Goal: Task Accomplishment & Management: Manage account settings

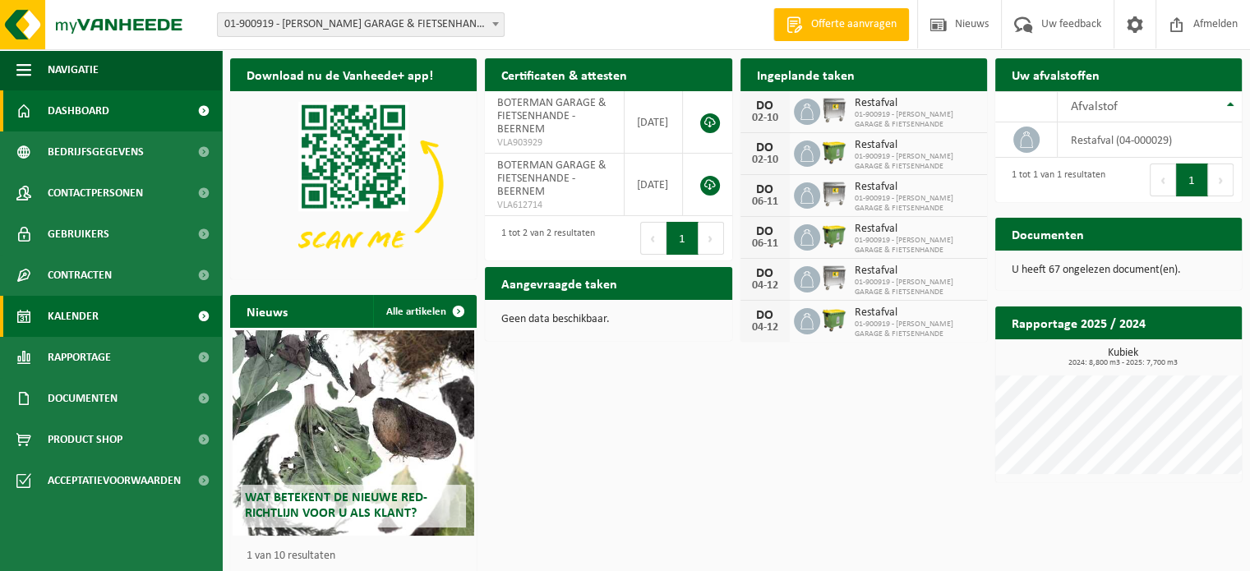
click at [94, 316] on span "Kalender" at bounding box center [73, 316] width 51 height 41
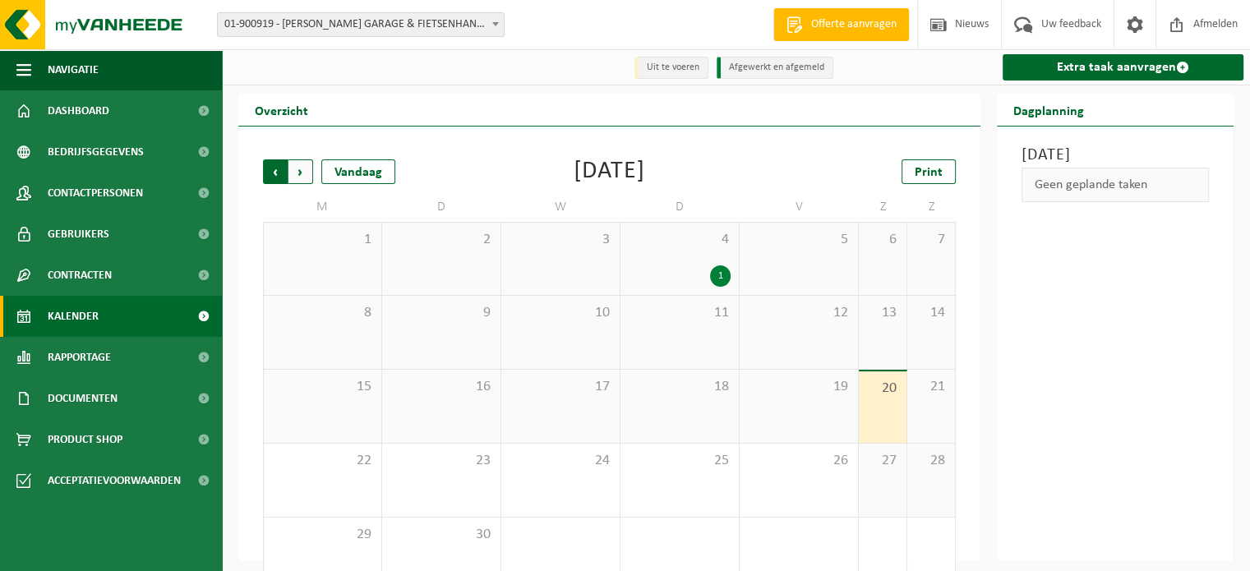
click at [297, 173] on span "Volgende" at bounding box center [300, 171] width 25 height 25
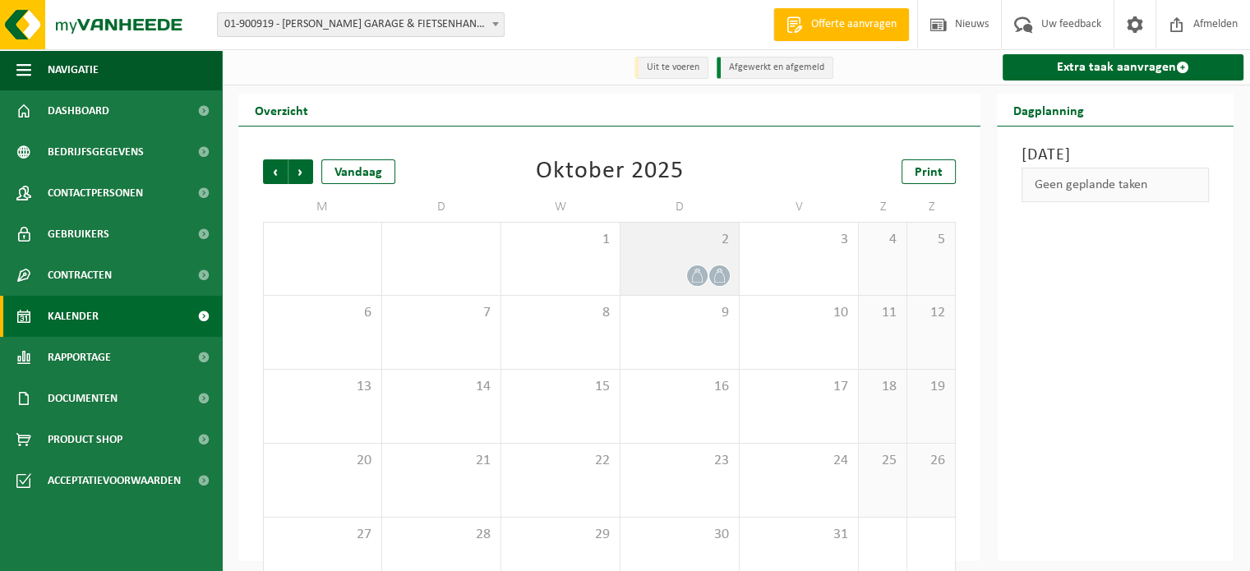
click at [694, 270] on icon at bounding box center [697, 276] width 14 height 14
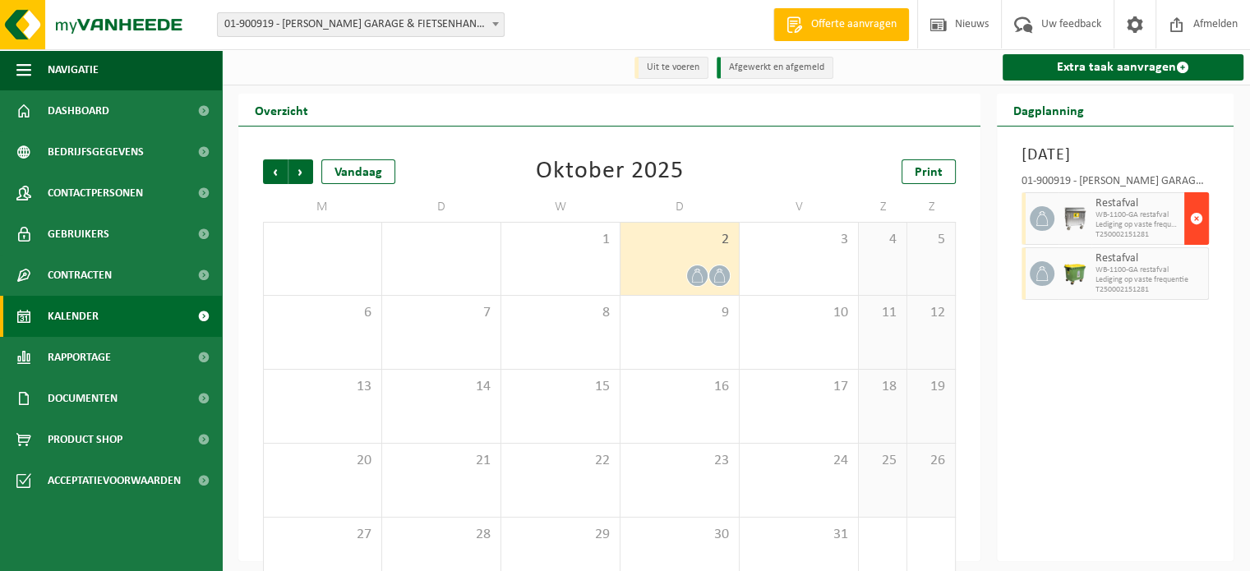
click at [1193, 235] on span "button" at bounding box center [1196, 218] width 13 height 33
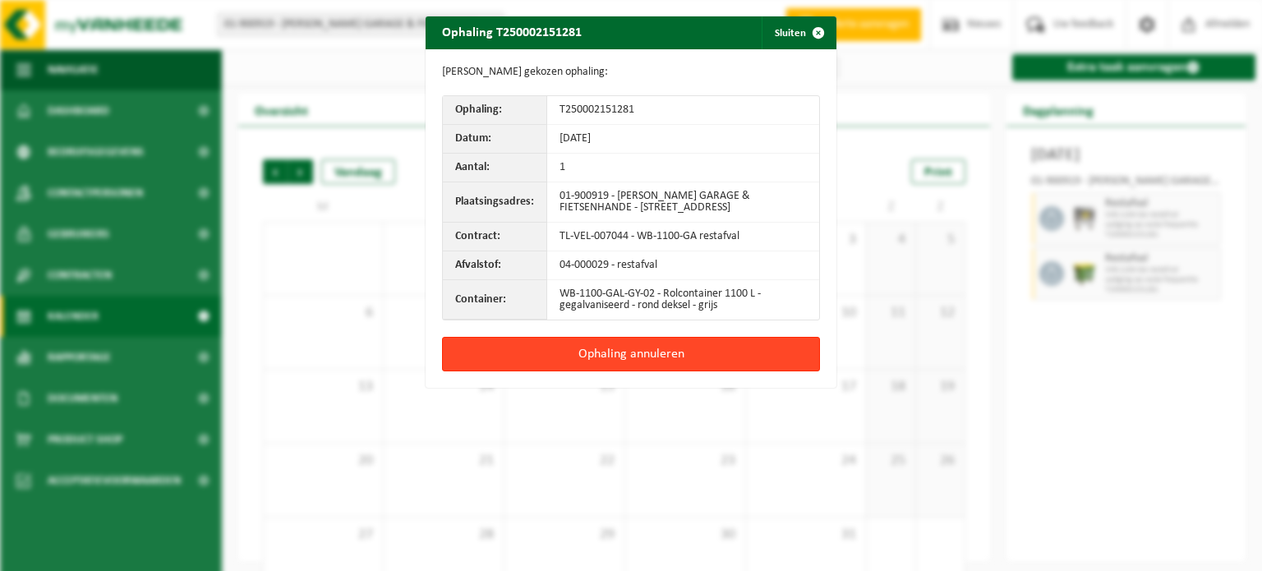
click at [656, 351] on button "Ophaling annuleren" at bounding box center [631, 354] width 378 height 35
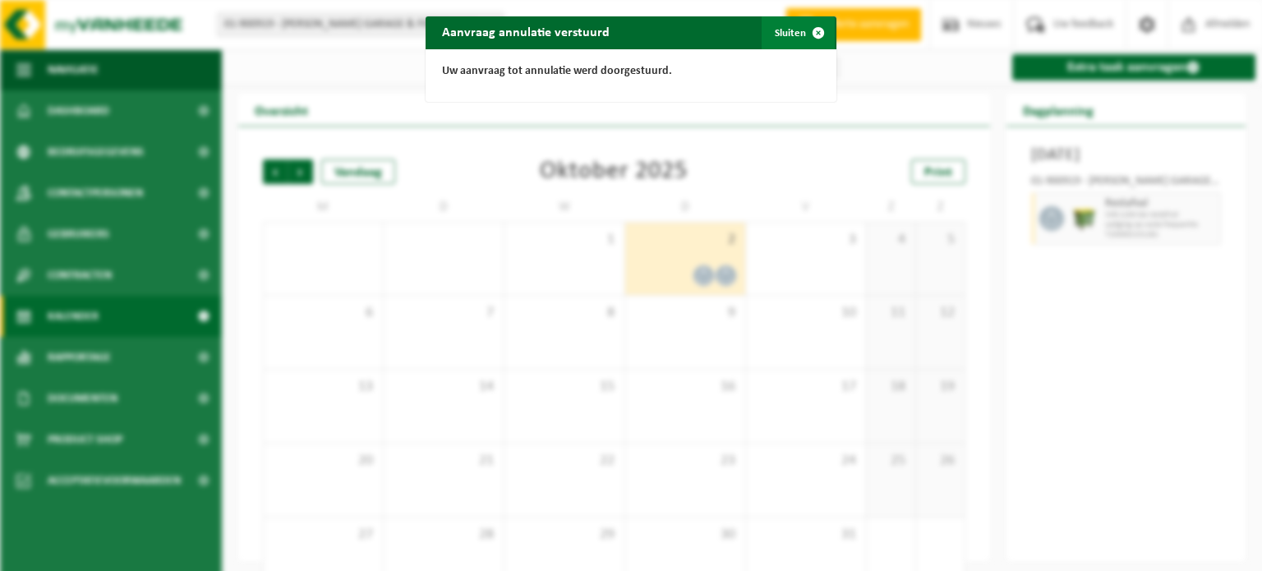
click at [813, 35] on span "button" at bounding box center [818, 32] width 33 height 33
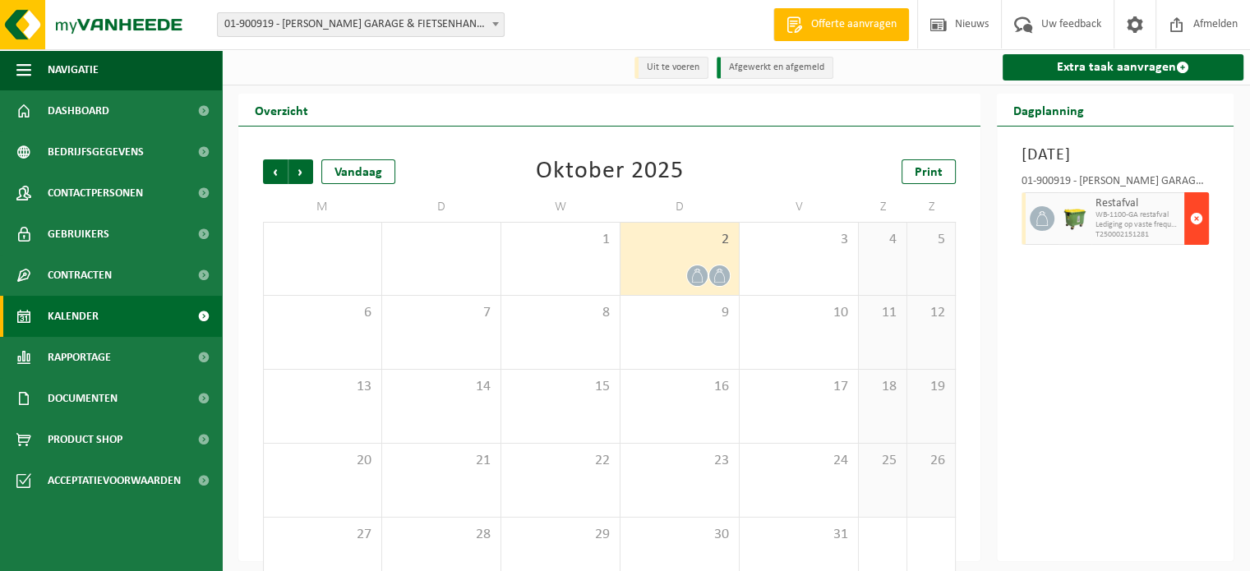
click at [1192, 235] on span "button" at bounding box center [1196, 218] width 13 height 33
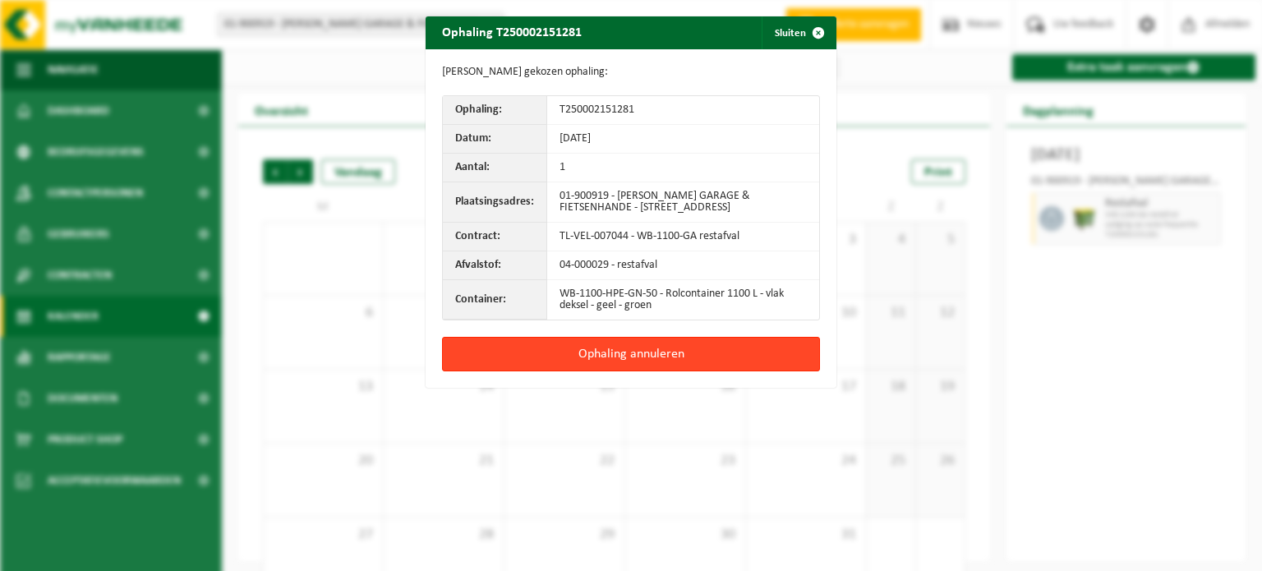
click at [665, 354] on button "Ophaling annuleren" at bounding box center [631, 354] width 378 height 35
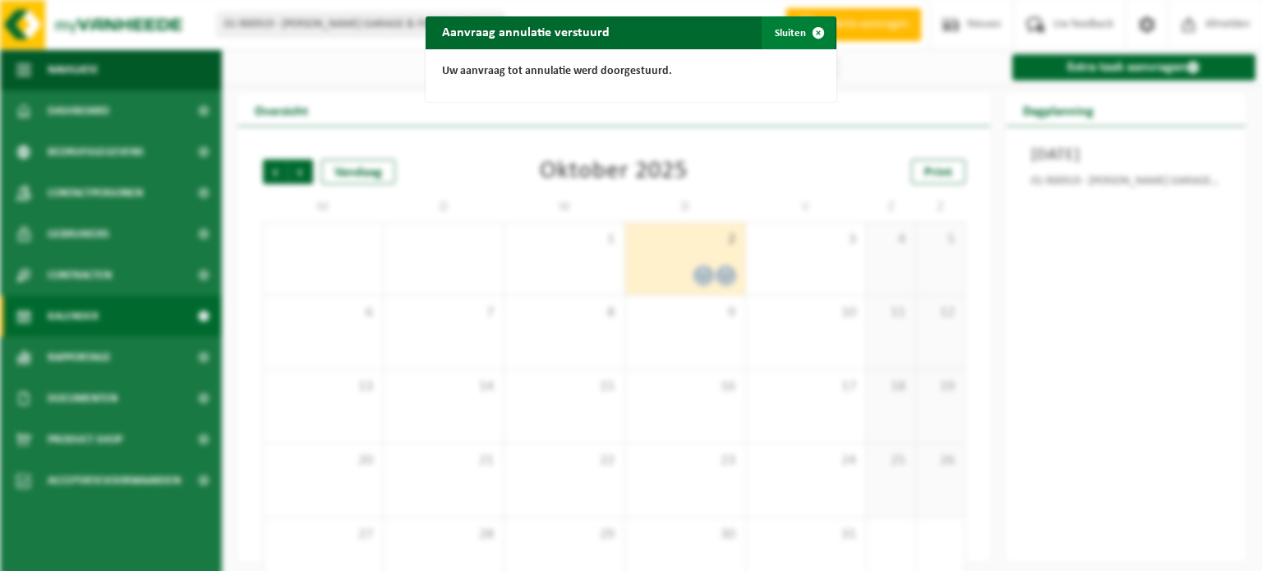
click at [809, 29] on span "button" at bounding box center [818, 32] width 33 height 33
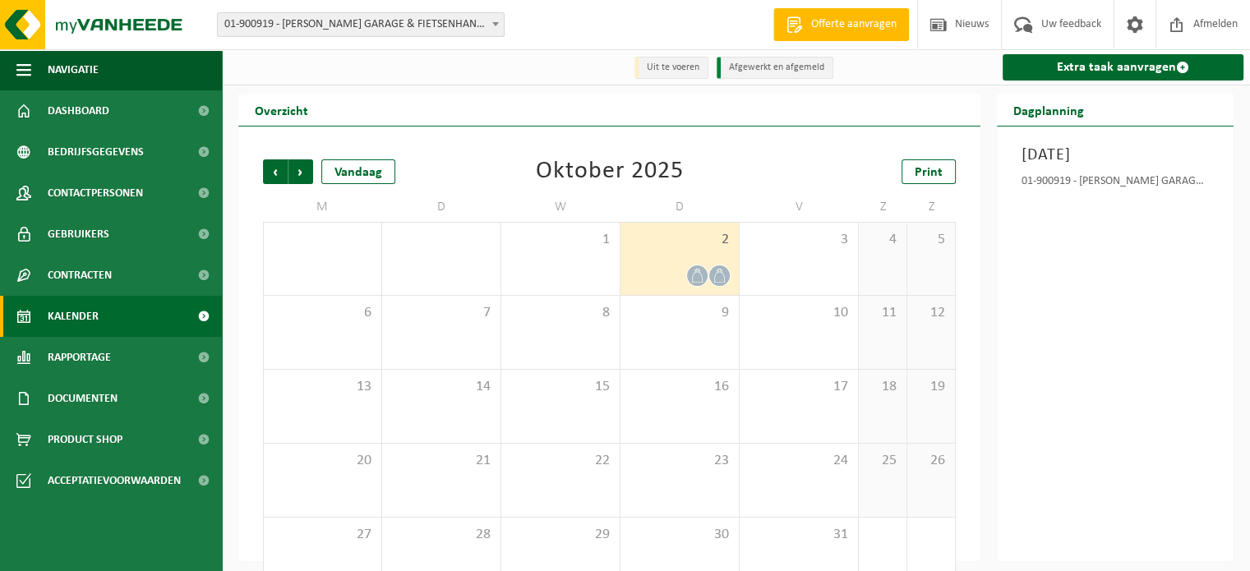
click at [695, 279] on icon at bounding box center [697, 276] width 14 height 14
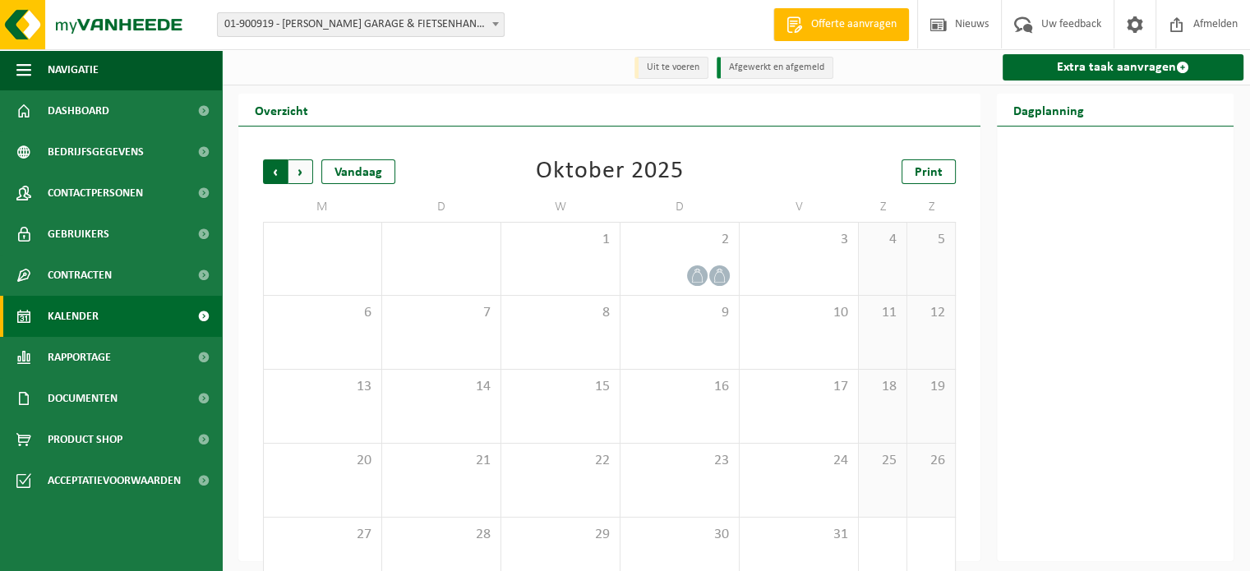
click at [300, 170] on span "Volgende" at bounding box center [300, 171] width 25 height 25
click at [274, 170] on span "Vorige" at bounding box center [275, 171] width 25 height 25
